Goal: Information Seeking & Learning: Find specific fact

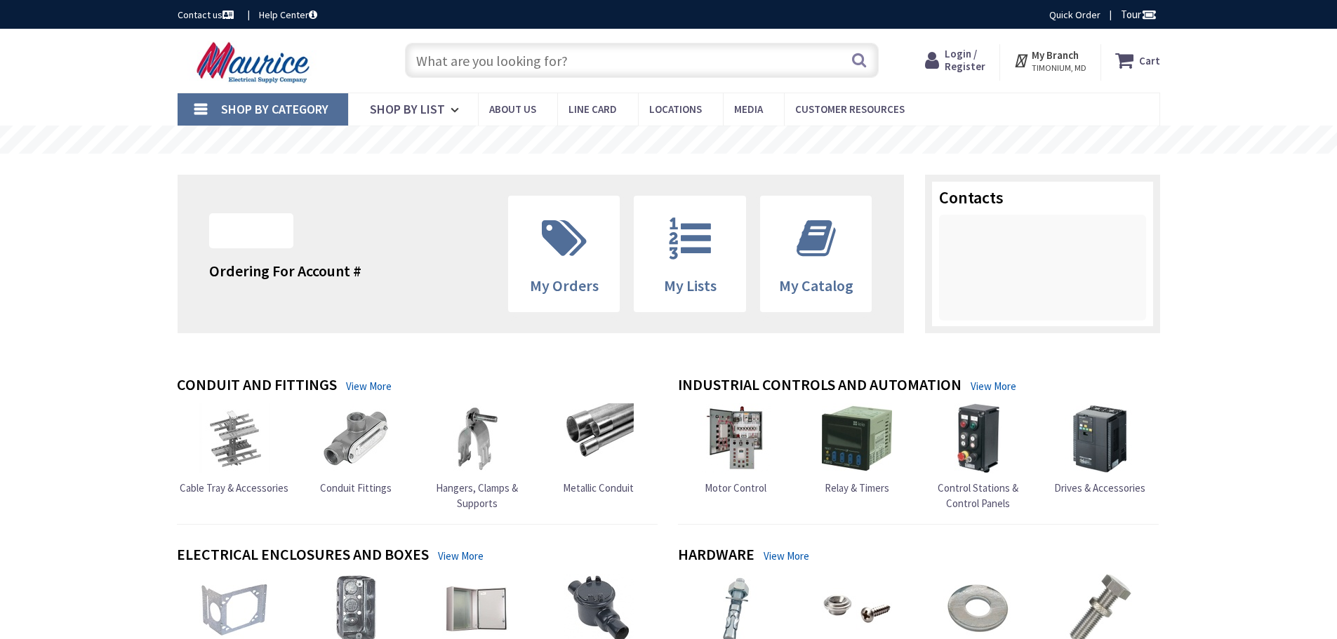
type input "Knottwood [PERSON_NAME], MD 21012, [GEOGRAPHIC_DATA]"
click at [576, 61] on input "text" at bounding box center [642, 60] width 474 height 35
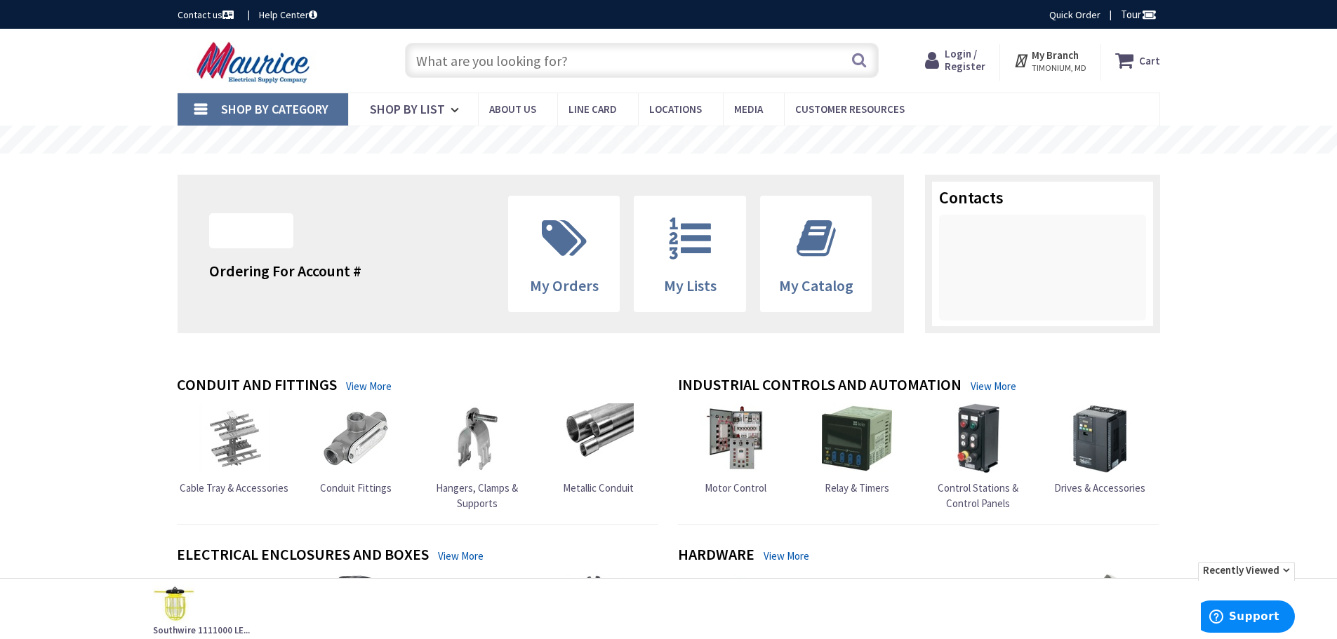
paste input "panasonic fv-40vq4"
type input "panasonic fv-40vq4"
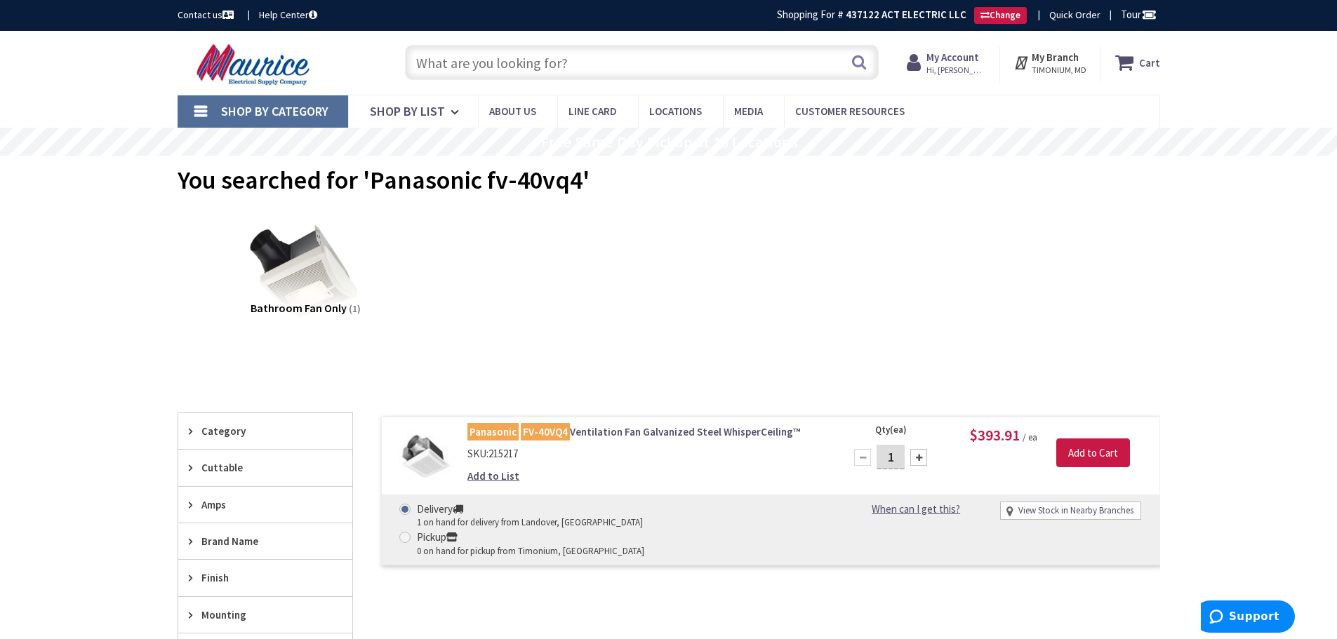
click at [458, 79] on input "text" at bounding box center [642, 62] width 474 height 35
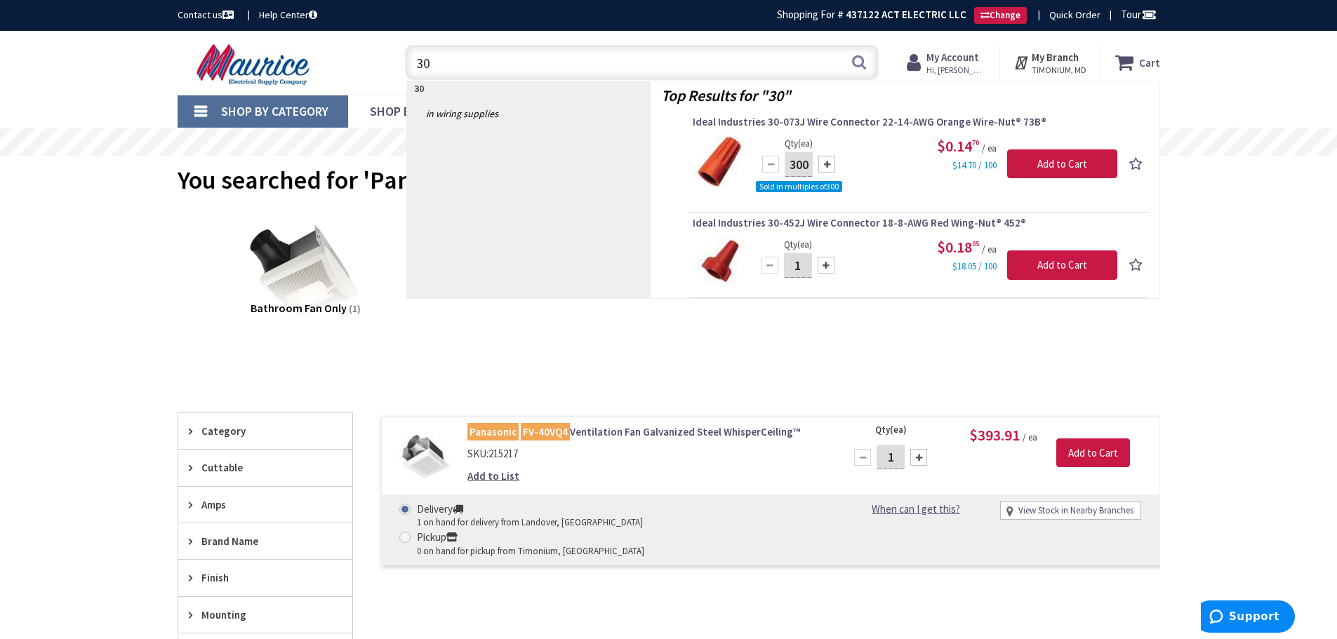
type input "3"
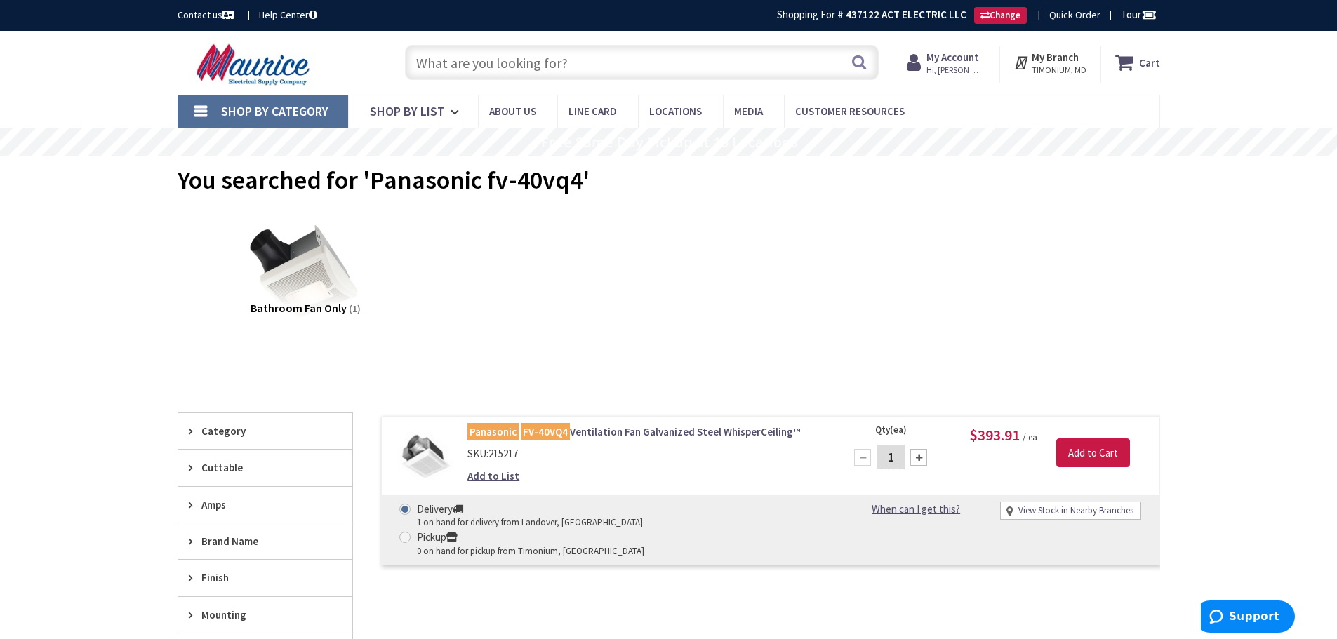
click at [445, 48] on input "text" at bounding box center [642, 62] width 474 height 35
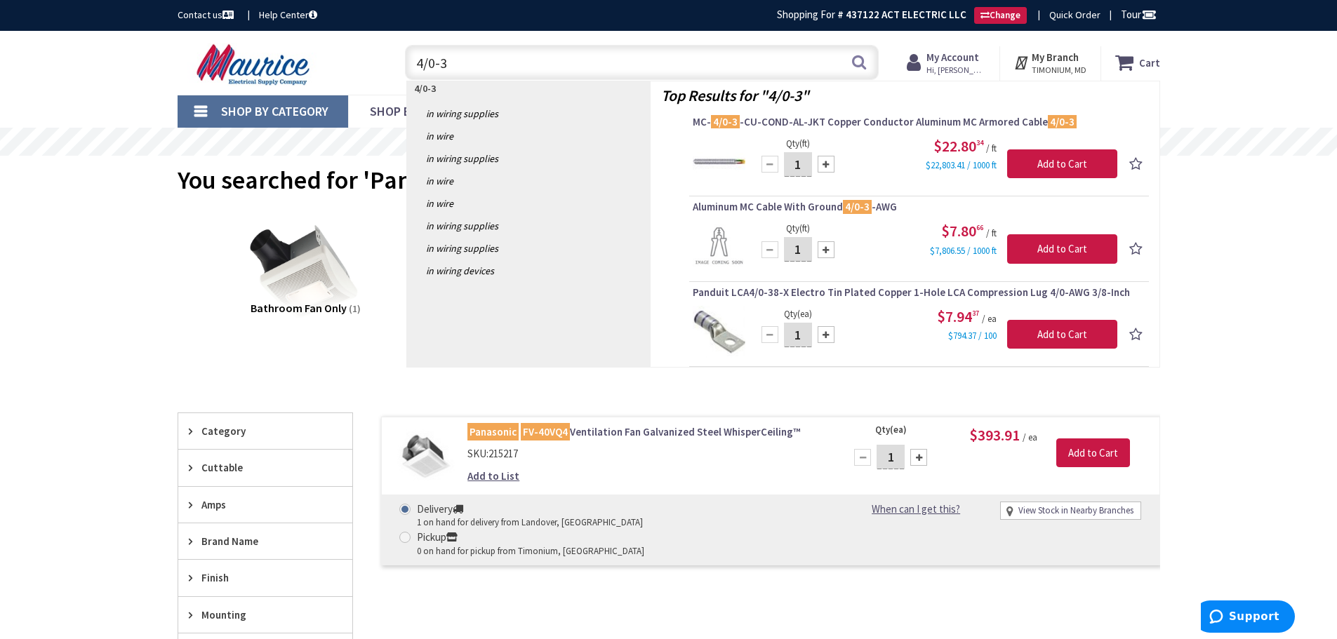
click at [450, 64] on input "4/0-3" at bounding box center [642, 62] width 474 height 35
drag, startPoint x: 450, startPoint y: 64, endPoint x: 442, endPoint y: 67, distance: 9.1
click at [442, 67] on input "4/0-3" at bounding box center [642, 62] width 474 height 35
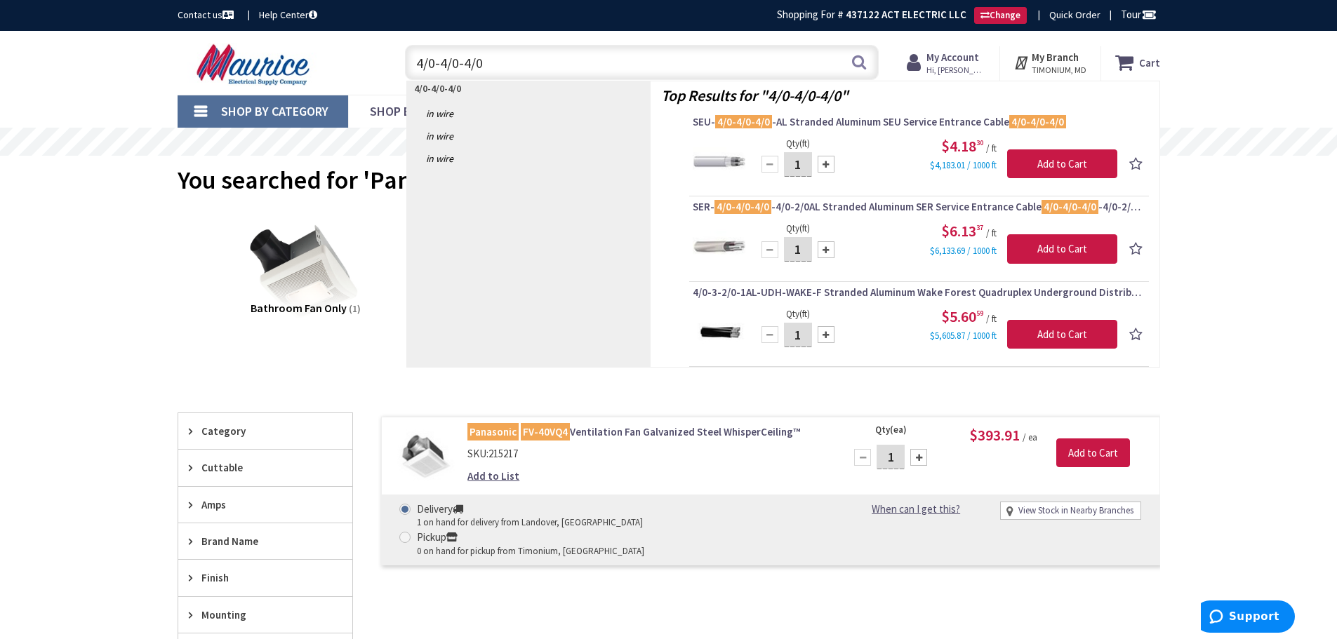
drag, startPoint x: 492, startPoint y: 61, endPoint x: 433, endPoint y: 64, distance: 59.0
click at [433, 64] on input "4/0-4/0-4/0" at bounding box center [642, 62] width 474 height 35
click at [498, 49] on input "4/0-4/0-4/0" at bounding box center [642, 62] width 474 height 35
drag, startPoint x: 505, startPoint y: 61, endPoint x: 394, endPoint y: 65, distance: 110.3
click at [394, 65] on div "4/0-4/0-4/0 4/0-4/0-4/0 Search" at bounding box center [638, 61] width 502 height 45
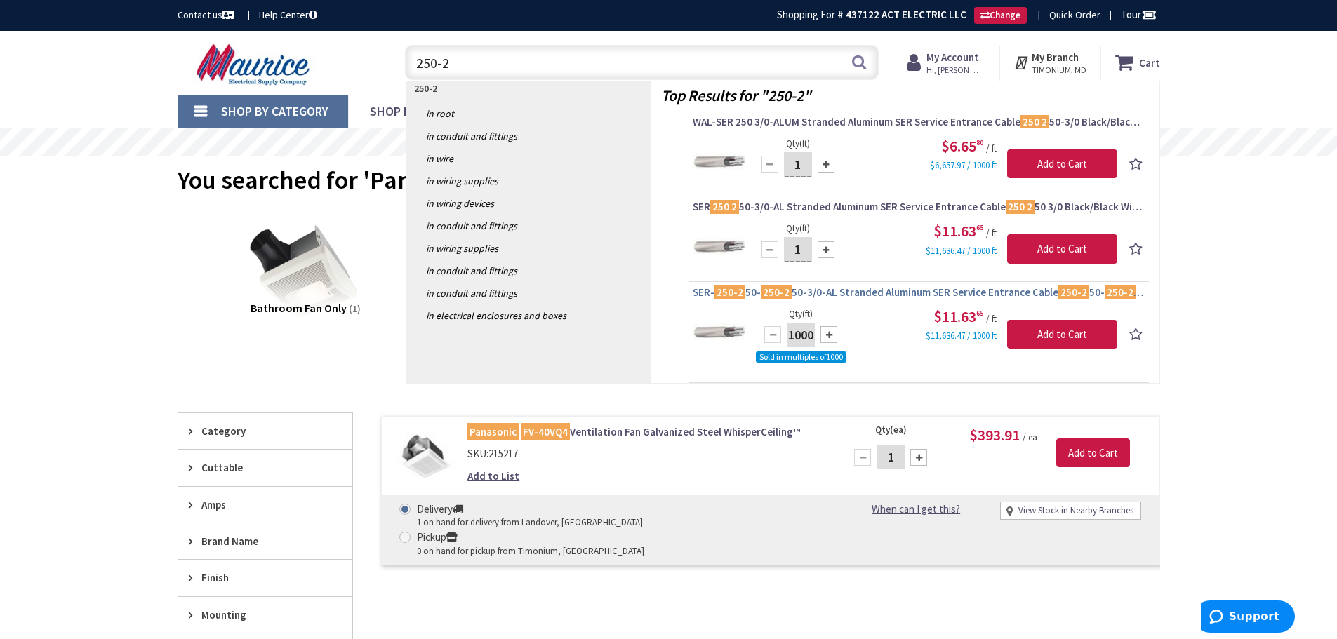
type input "250-2"
click at [904, 293] on span "SER- 250-2 50- 250-2 50-3/0-AL Stranded Aluminum SER Service Entrance Cable 250…" at bounding box center [919, 293] width 453 height 14
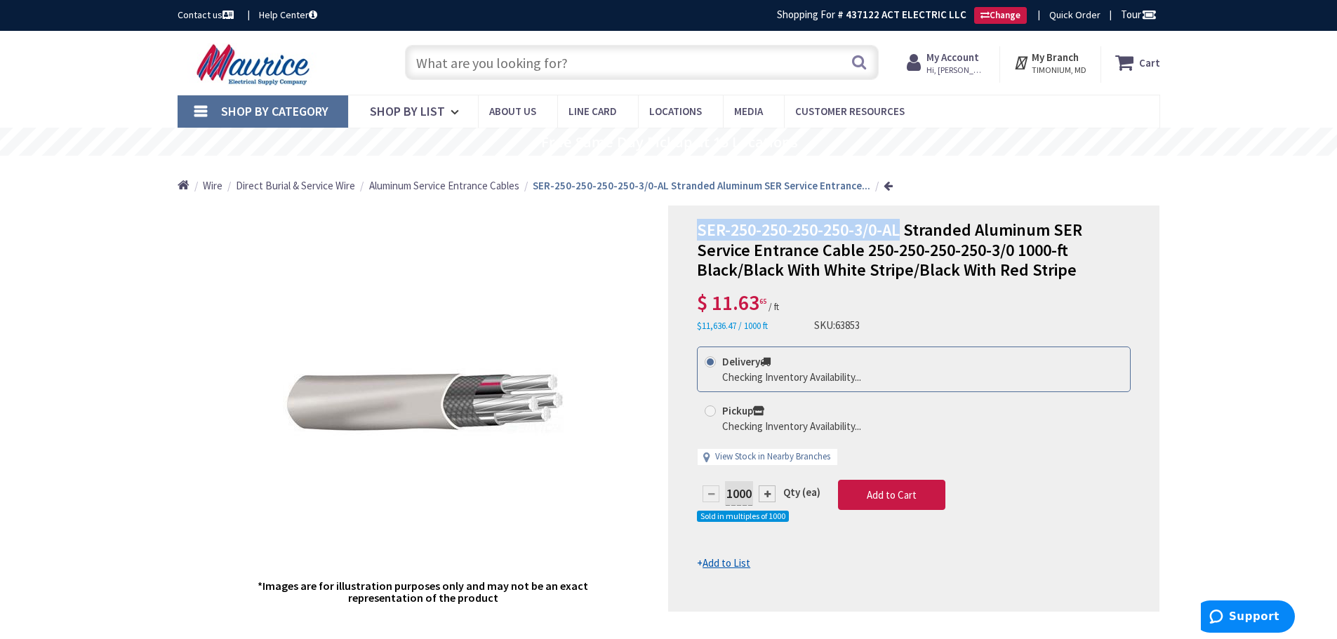
drag, startPoint x: 696, startPoint y: 229, endPoint x: 901, endPoint y: 234, distance: 205.0
click at [901, 234] on div "SER-250-250-250-250-3/0-AL Stranded Aluminum SER Service Entrance Cable 250-250…" at bounding box center [913, 409] width 491 height 406
copy span "SER-250-250-250-250-3/0-AL"
click at [509, 63] on input "text" at bounding box center [642, 62] width 474 height 35
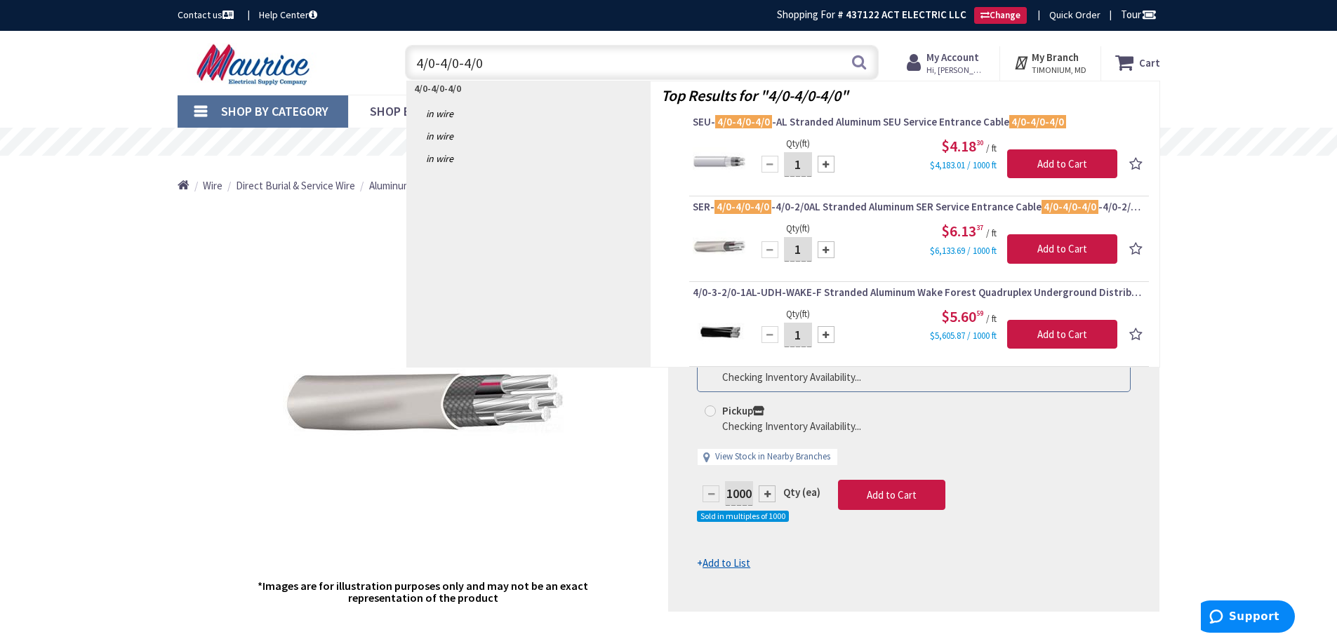
type input "4/0-4/0-4/0-"
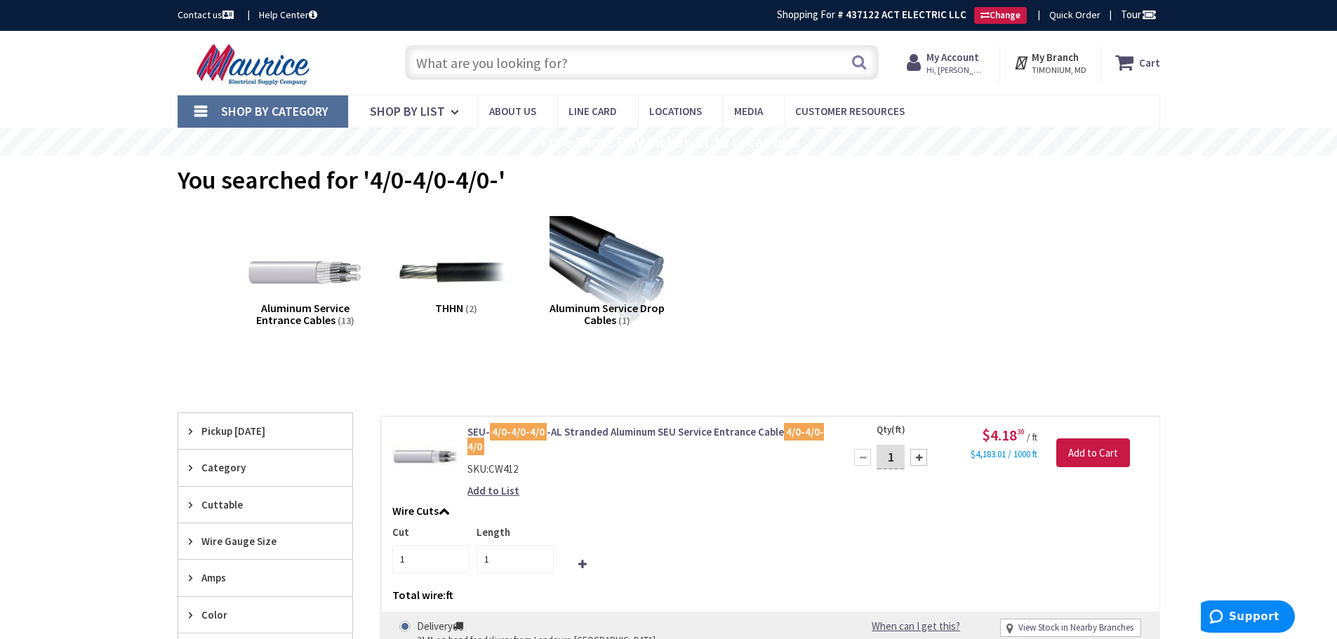
click at [463, 65] on input "text" at bounding box center [642, 62] width 474 height 35
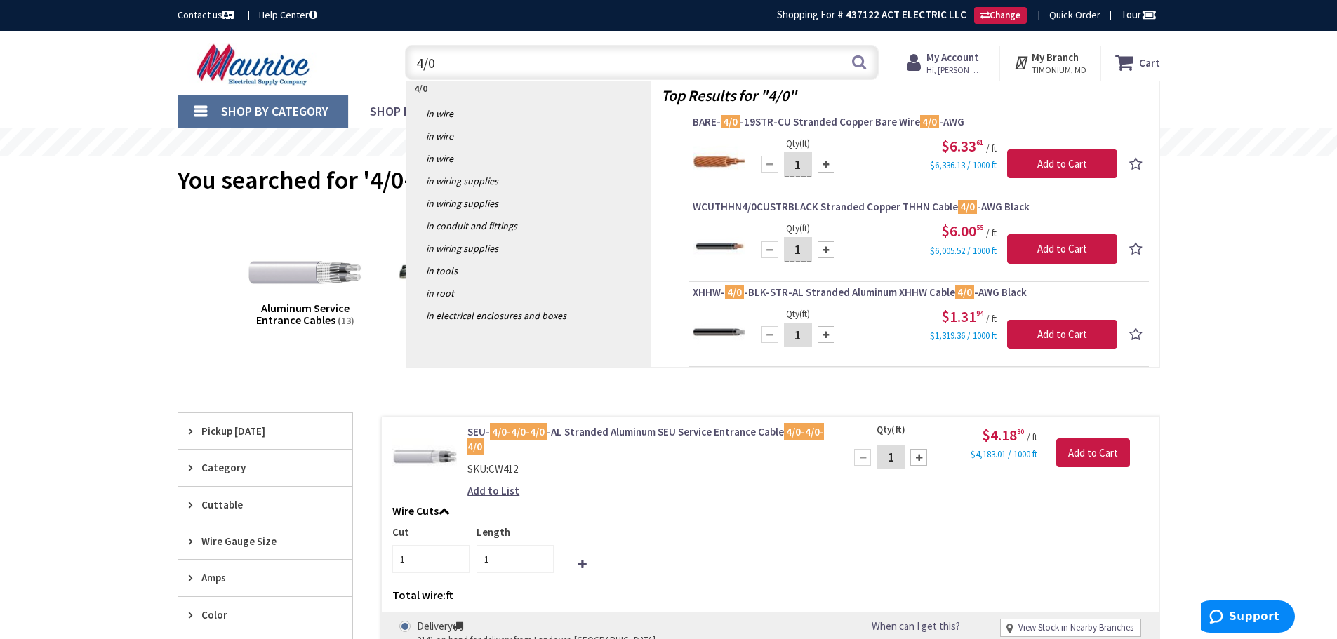
click at [423, 69] on input "4/0" at bounding box center [642, 62] width 474 height 35
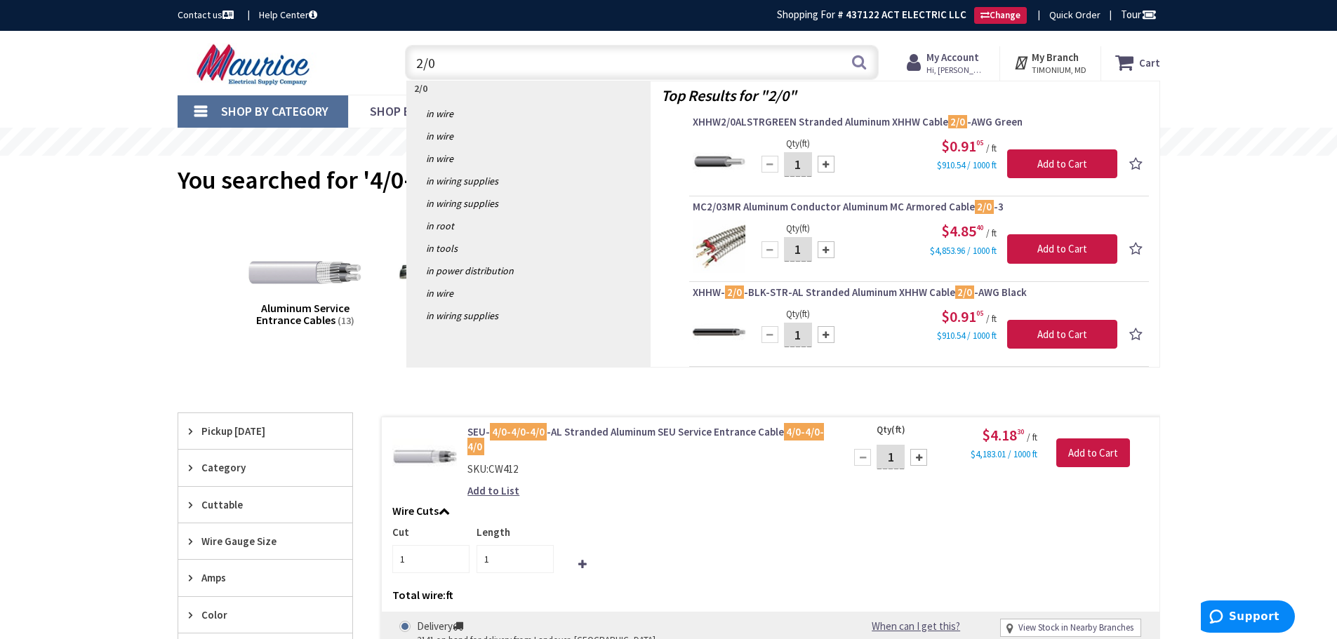
type input "2/0"
